Goal: Information Seeking & Learning: Understand process/instructions

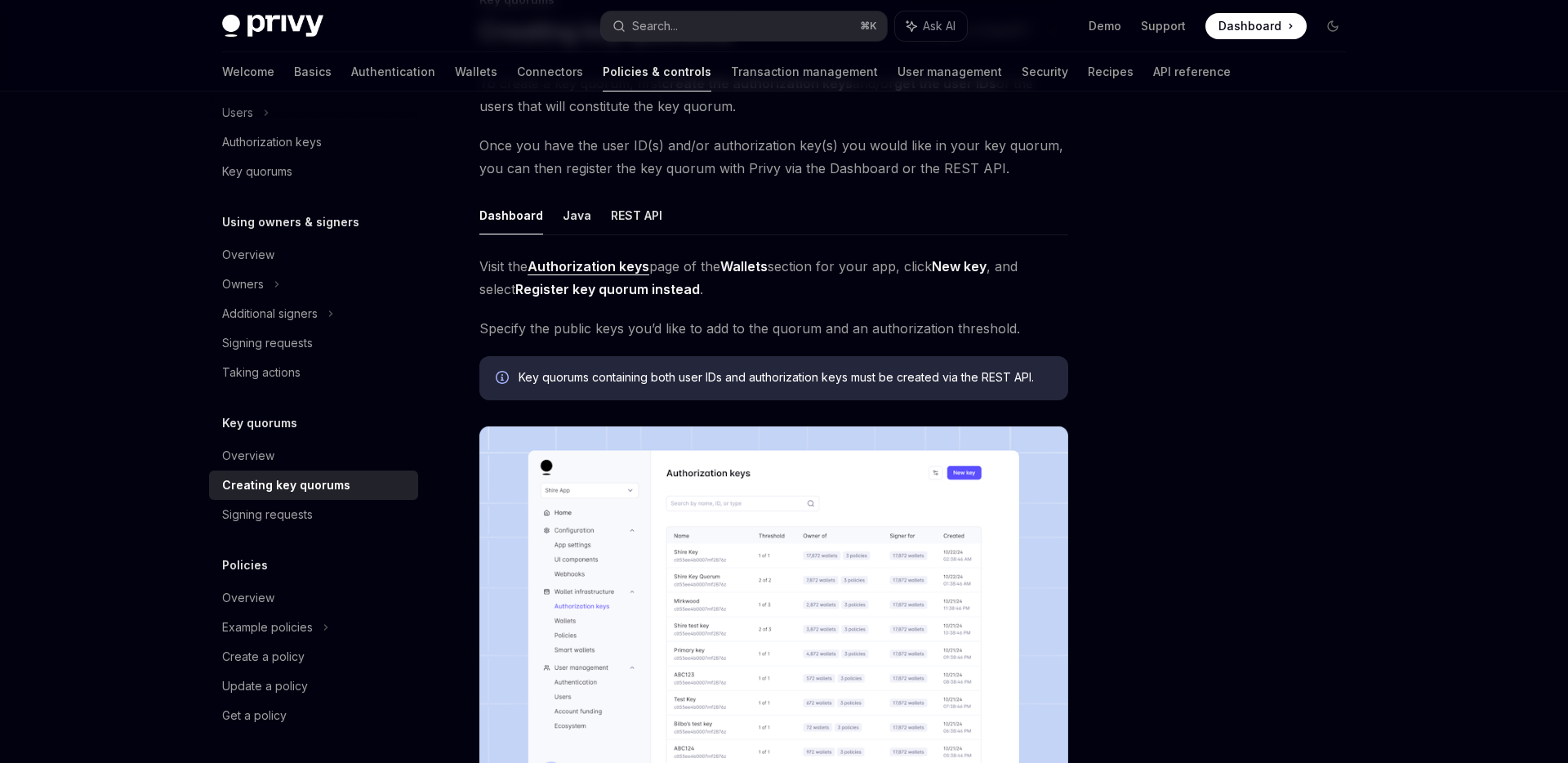
scroll to position [143, 0]
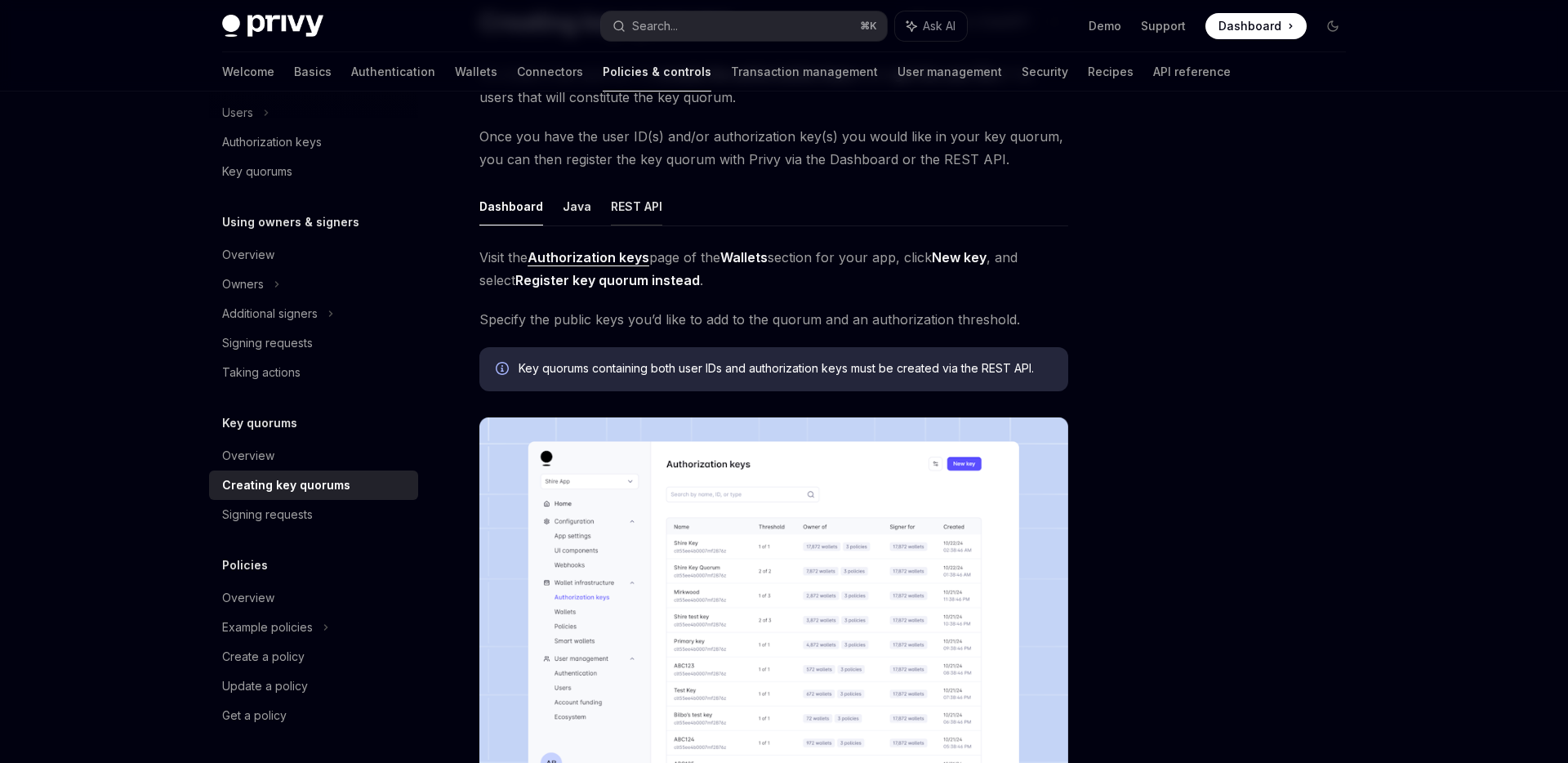
click at [636, 201] on button "REST API" at bounding box center [635, 206] width 51 height 39
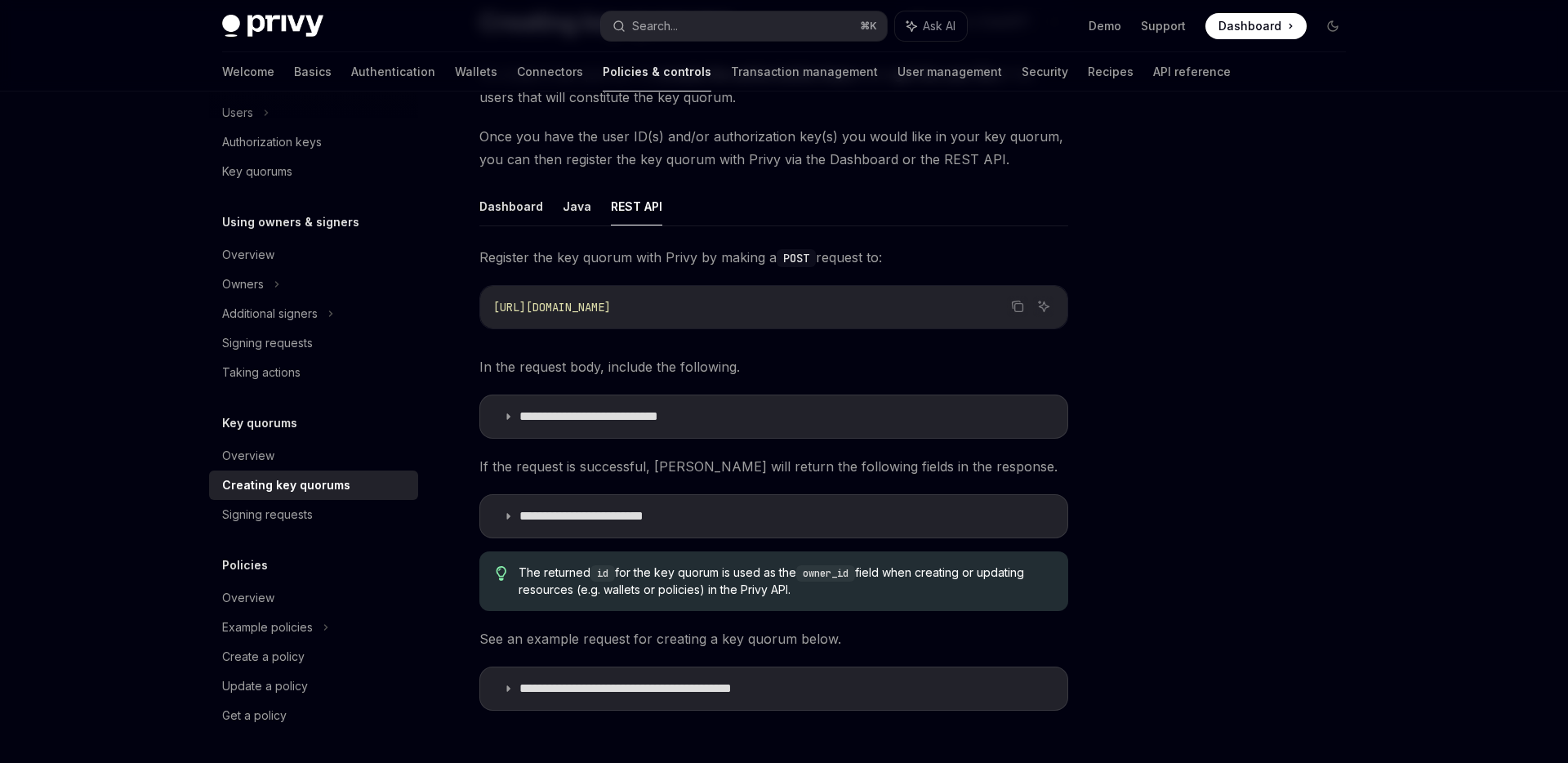
type textarea "*"
click at [494, 412] on summary "**********" at bounding box center [773, 417] width 587 height 42
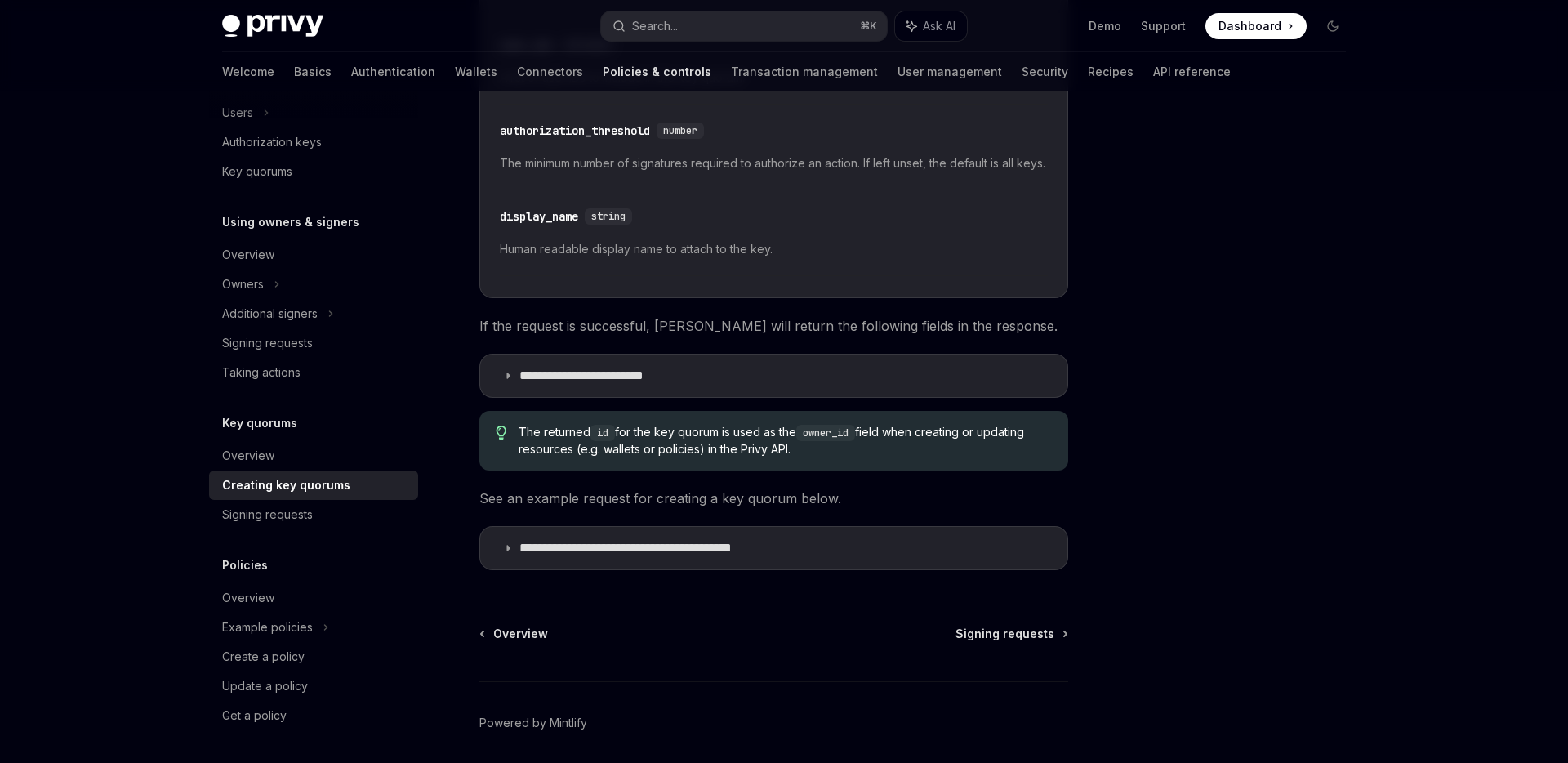
scroll to position [699, 0]
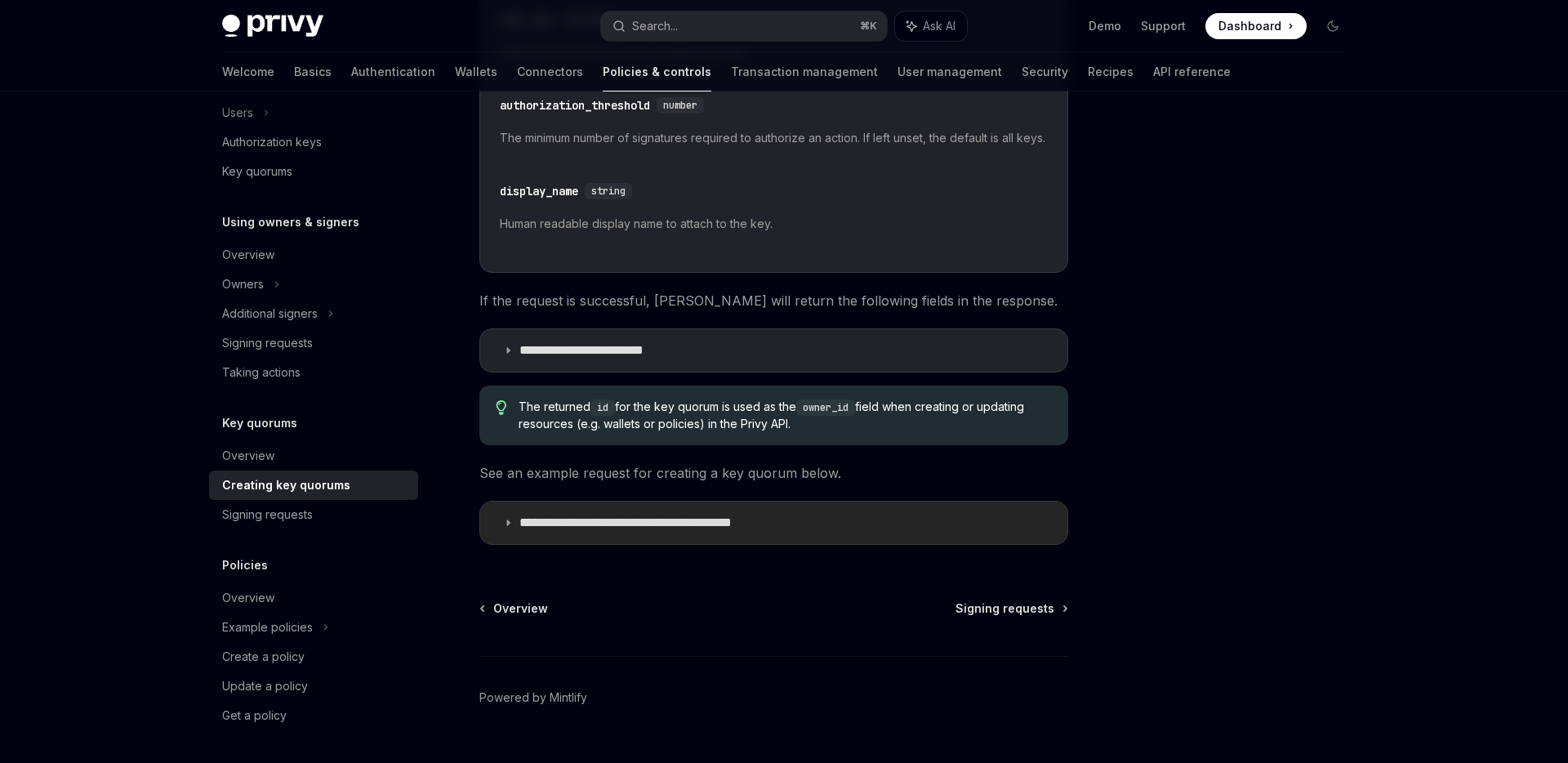
click at [696, 531] on p "**********" at bounding box center [664, 523] width 289 height 16
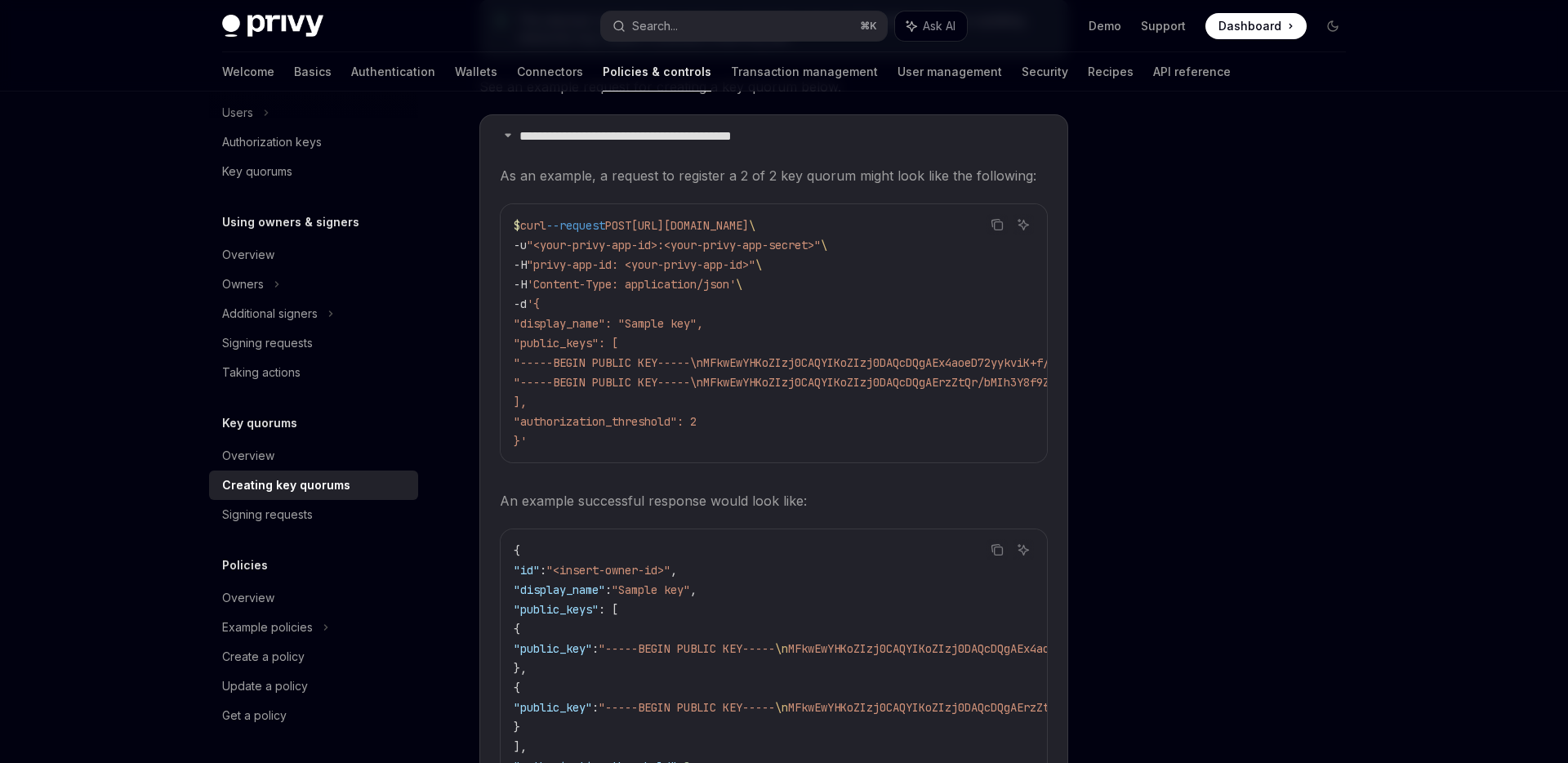
scroll to position [1075, 0]
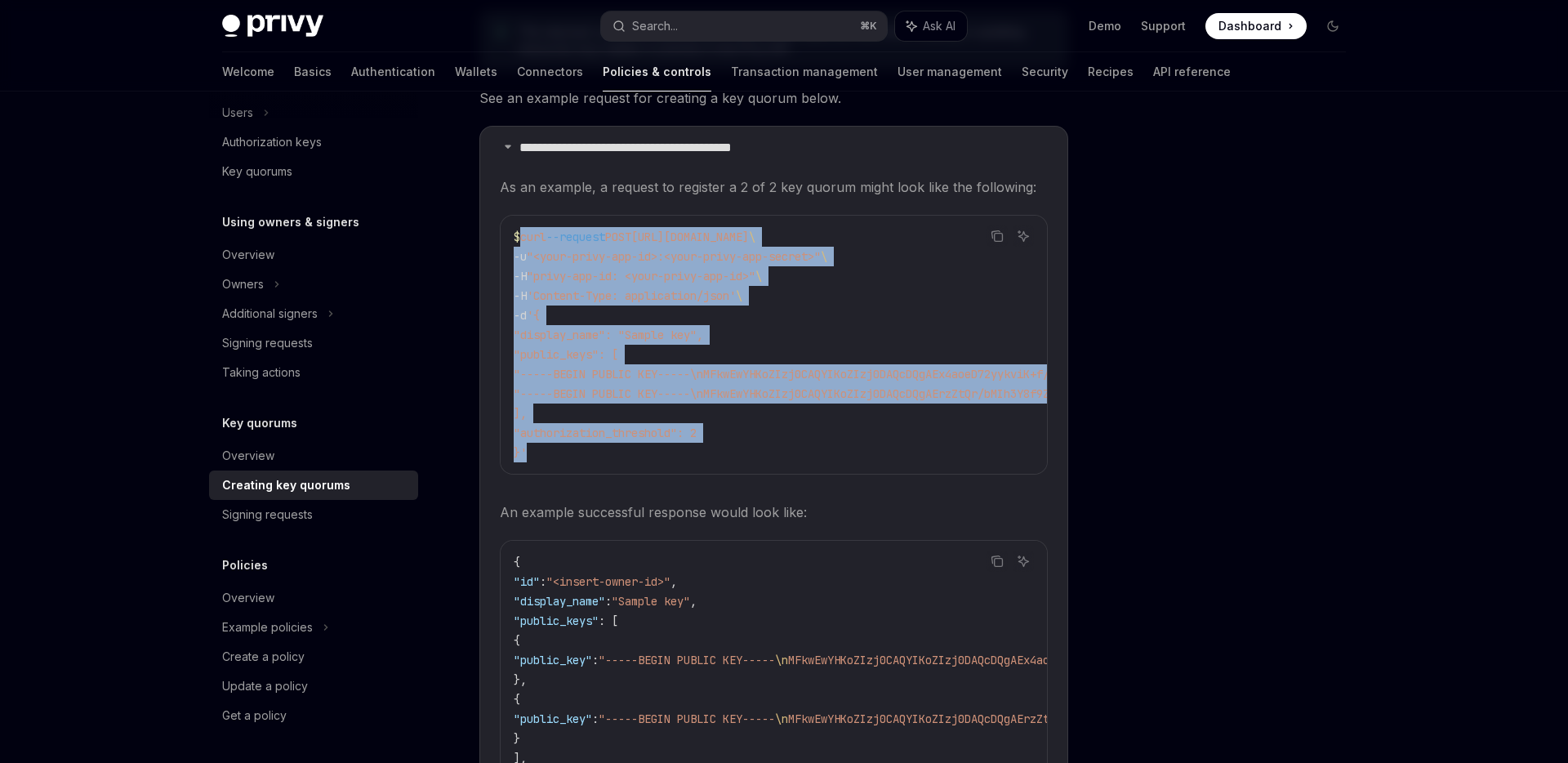
drag, startPoint x: 541, startPoint y: 471, endPoint x: 524, endPoint y: 254, distance: 217.7
click at [524, 254] on code "$ curl --request POST [URL][DOMAIN_NAME] \ -u "<your-privy-app-id>:<your-privy-…" at bounding box center [1131, 344] width 1234 height 235
copy code "curl --request POST [URL][DOMAIN_NAME] \ -u "<your-privy-app-id>:<your-privy-ap…"
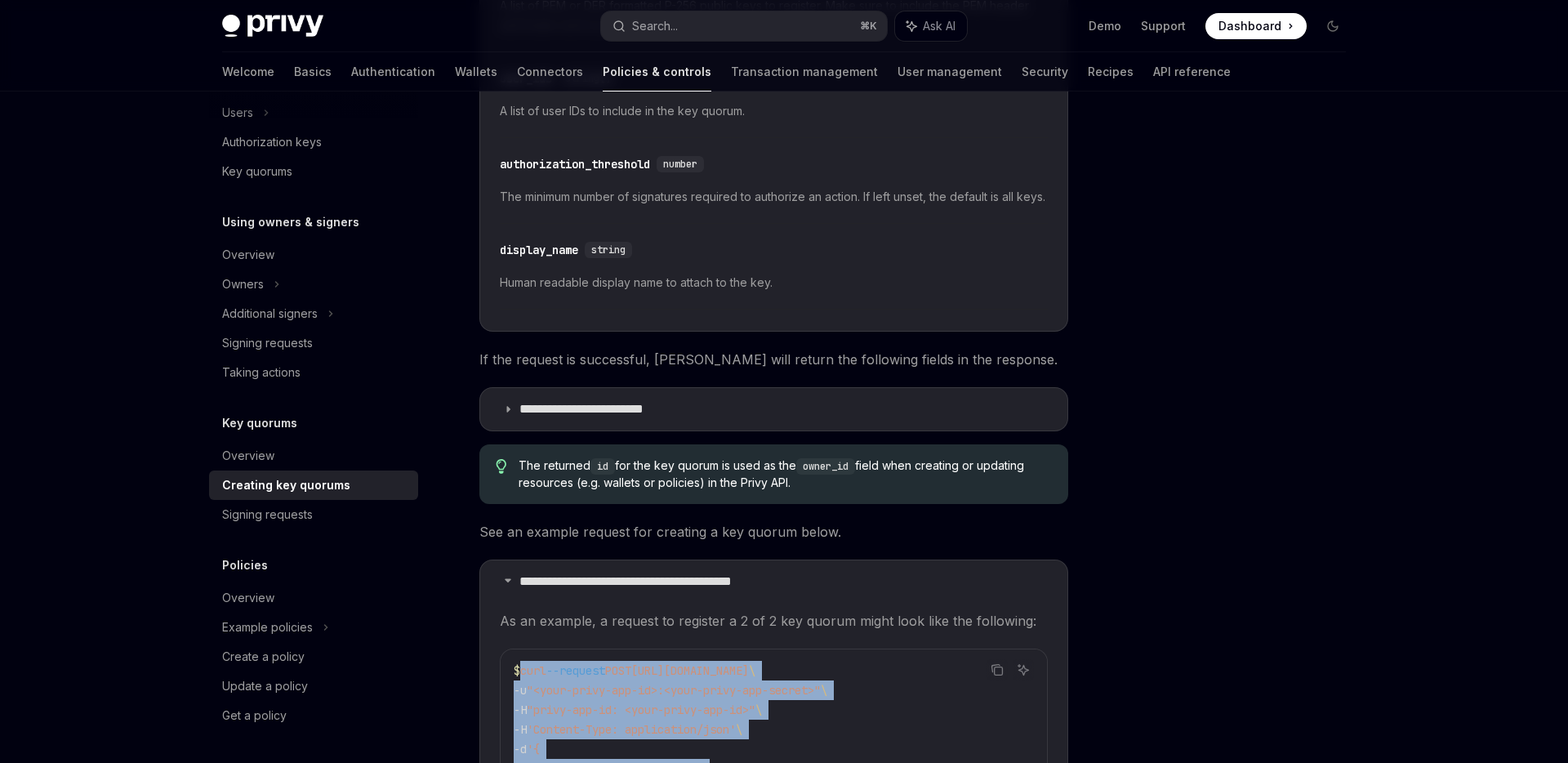
scroll to position [0, 0]
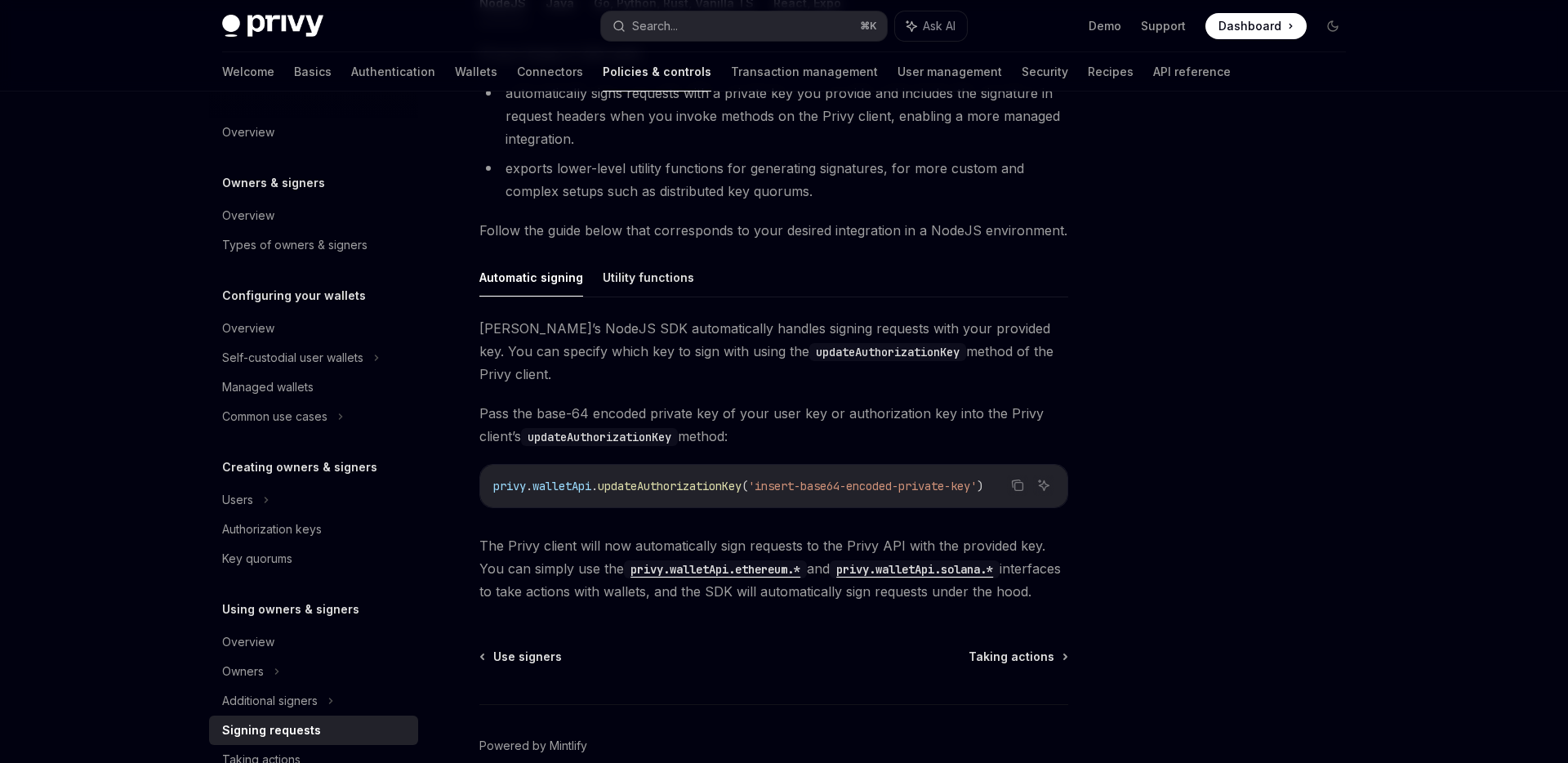
scroll to position [357, 0]
drag, startPoint x: 627, startPoint y: 462, endPoint x: 982, endPoint y: 467, distance: 355.0
click at [982, 477] on span "privy . walletApi . updateAuthorizationKey ( 'insert-base64-encoded-private-key…" at bounding box center [739, 484] width 490 height 14
click at [977, 477] on span "'insert-base64-encoded-private-key'" at bounding box center [862, 484] width 229 height 14
drag, startPoint x: 990, startPoint y: 465, endPoint x: 825, endPoint y: 462, distance: 165.0
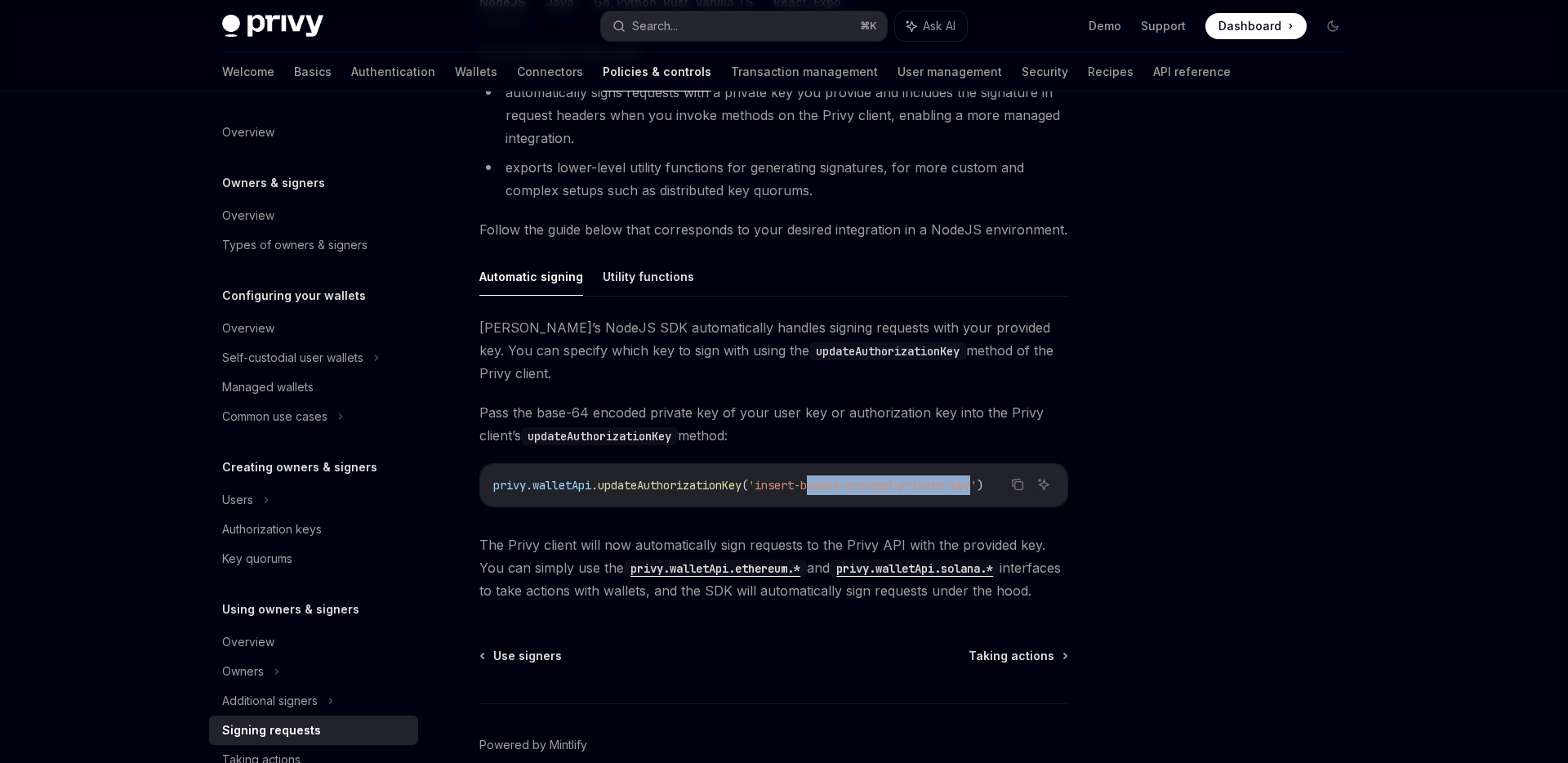
click at [825, 477] on span "'insert-base64-encoded-private-key'" at bounding box center [862, 484] width 229 height 14
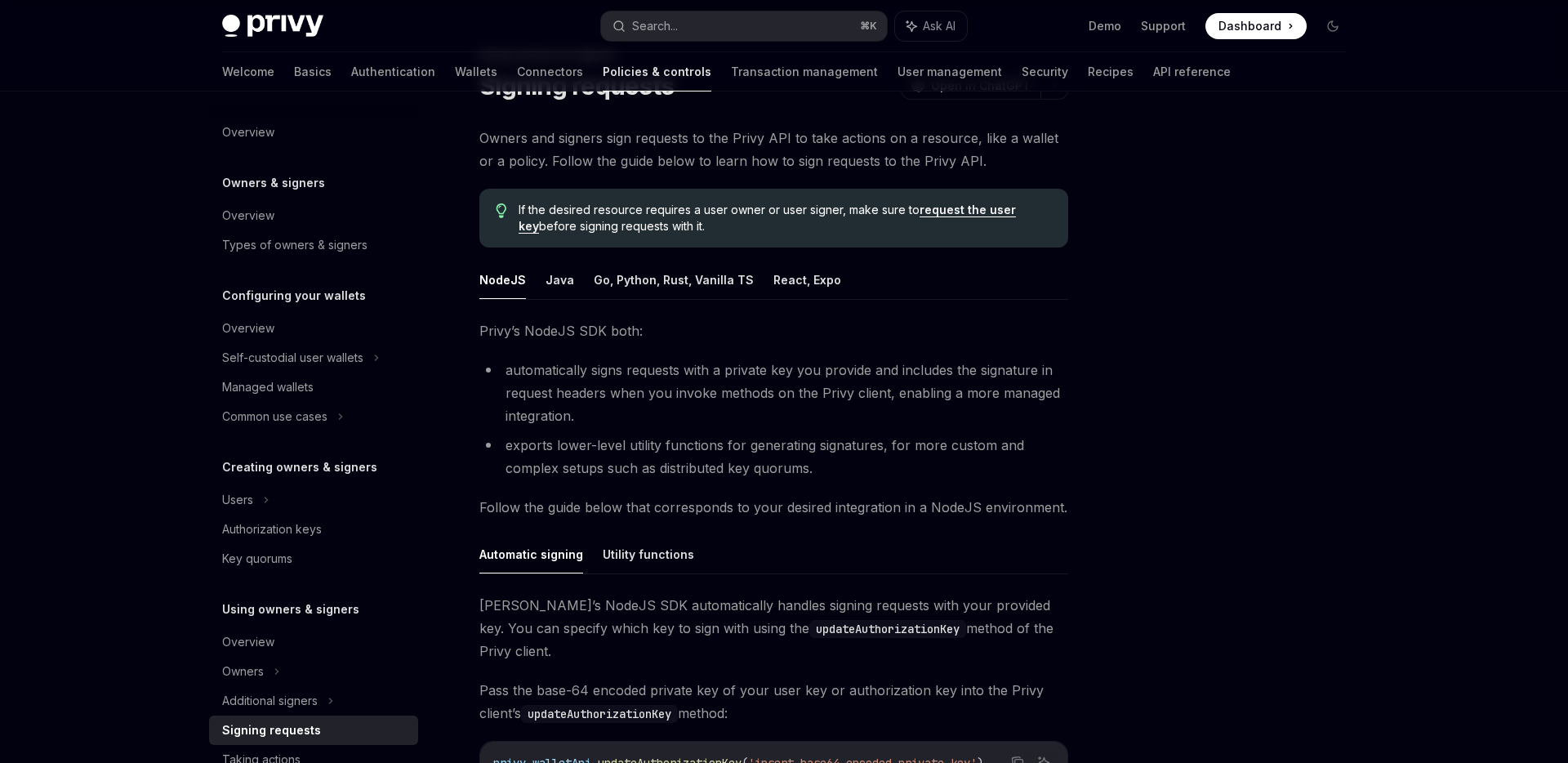
scroll to position [0, 0]
